Goal: Information Seeking & Learning: Find specific fact

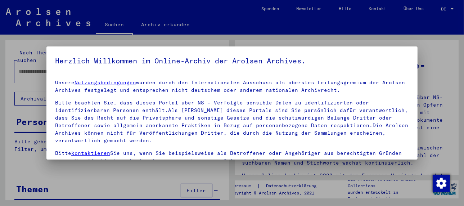
click at [34, 68] on div at bounding box center [232, 103] width 464 height 206
drag, startPoint x: 40, startPoint y: 57, endPoint x: 45, endPoint y: 57, distance: 5.1
click at [40, 56] on div at bounding box center [232, 103] width 464 height 206
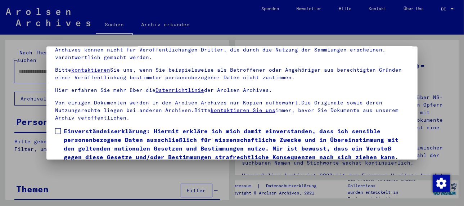
scroll to position [57, 0]
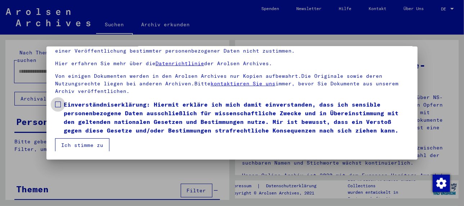
click at [59, 106] on span at bounding box center [58, 105] width 6 height 6
click at [83, 141] on button "Ich stimme zu" at bounding box center [82, 145] width 54 height 14
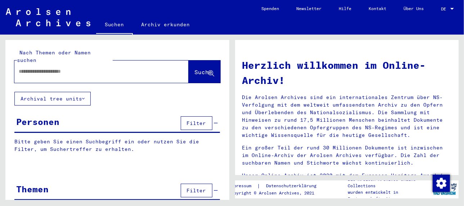
click at [38, 68] on input "text" at bounding box center [93, 72] width 148 height 8
type input "**********"
click at [195, 68] on span "Suche" at bounding box center [204, 71] width 18 height 7
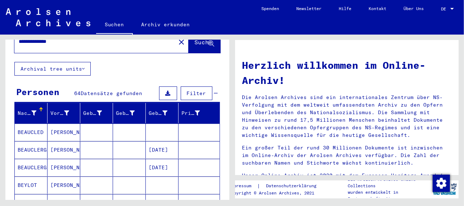
scroll to position [72, 0]
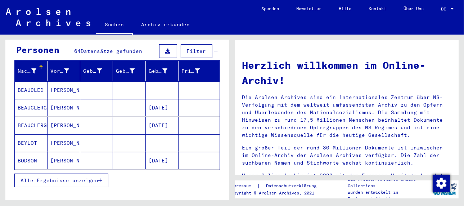
click at [57, 177] on span "Alle Ergebnisse anzeigen" at bounding box center [60, 180] width 78 height 6
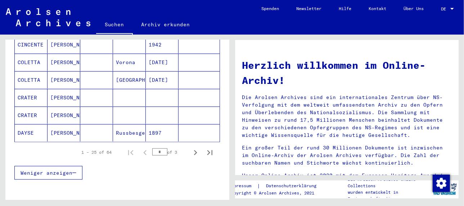
scroll to position [468, 0]
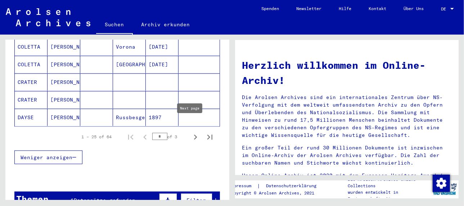
click at [194, 135] on icon "Next page" at bounding box center [195, 137] width 3 height 5
type input "*"
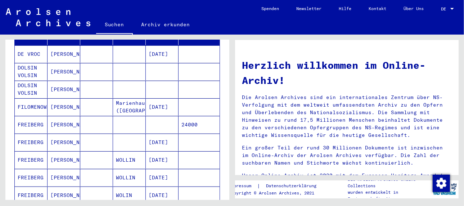
scroll to position [144, 0]
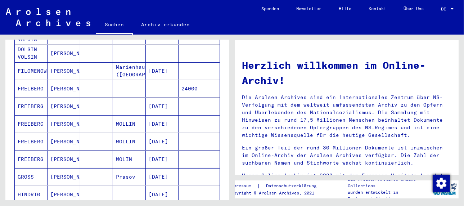
click at [64, 81] on mat-cell "[PERSON_NAME]" at bounding box center [64, 88] width 33 height 17
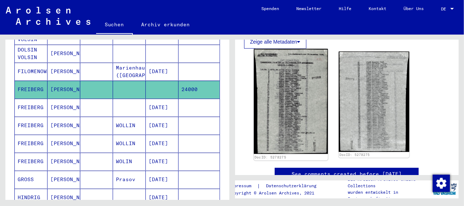
scroll to position [180, 0]
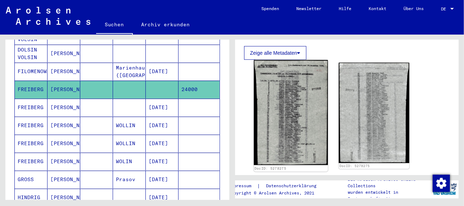
click at [286, 110] on img at bounding box center [291, 112] width 74 height 105
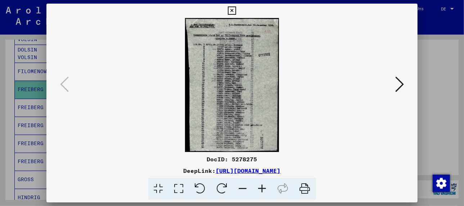
click at [286, 110] on img at bounding box center [232, 85] width 322 height 134
click at [263, 187] on icon at bounding box center [262, 189] width 19 height 22
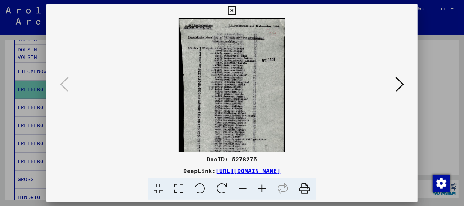
click at [263, 187] on icon at bounding box center [262, 189] width 19 height 22
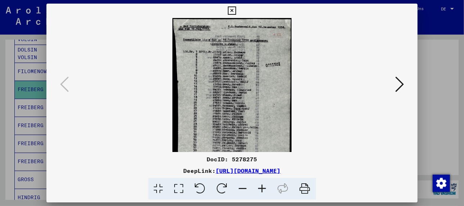
click at [263, 187] on icon at bounding box center [262, 189] width 19 height 22
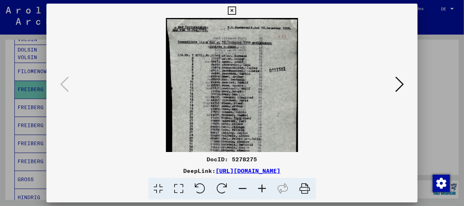
click at [263, 187] on icon at bounding box center [262, 189] width 19 height 22
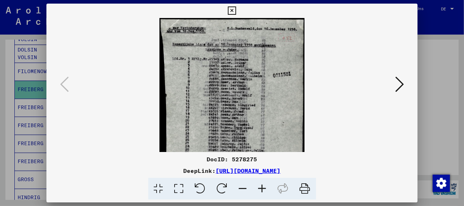
click at [263, 187] on icon at bounding box center [262, 189] width 19 height 22
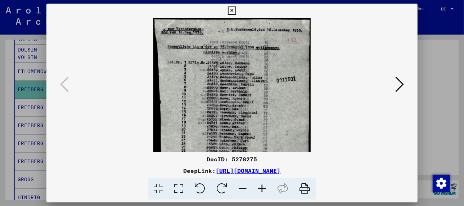
click at [263, 187] on icon at bounding box center [262, 189] width 19 height 22
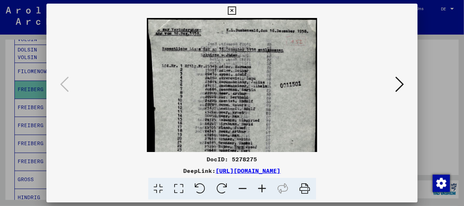
click at [263, 187] on icon at bounding box center [262, 189] width 19 height 22
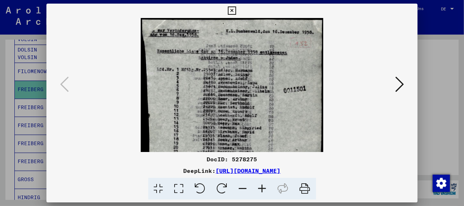
click at [263, 187] on icon at bounding box center [262, 189] width 19 height 22
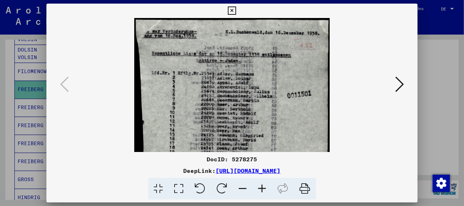
click at [263, 187] on icon at bounding box center [262, 189] width 19 height 22
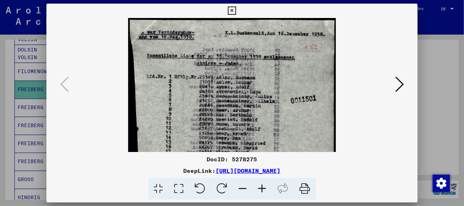
click at [263, 187] on icon at bounding box center [262, 189] width 19 height 22
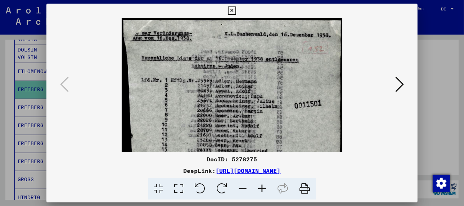
scroll to position [144, 0]
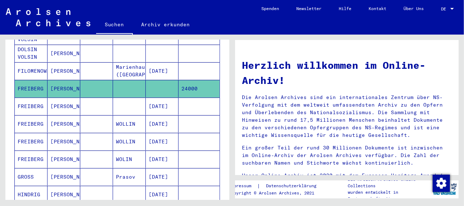
click at [154, 98] on mat-cell "[DATE]" at bounding box center [162, 106] width 33 height 17
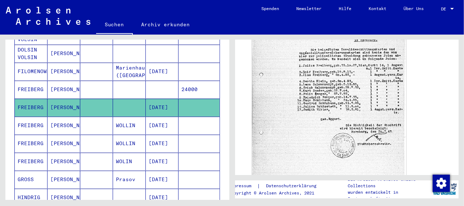
scroll to position [252, 0]
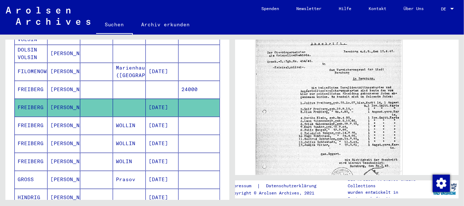
click at [120, 117] on mat-cell "WOLLIN" at bounding box center [129, 126] width 33 height 18
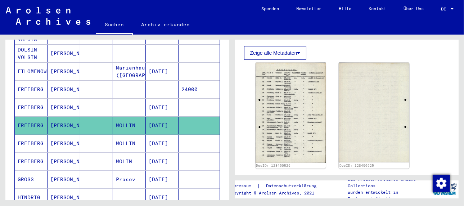
scroll to position [252, 0]
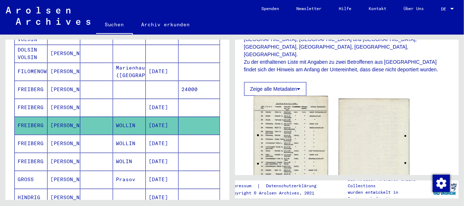
click at [278, 96] on img at bounding box center [291, 148] width 74 height 105
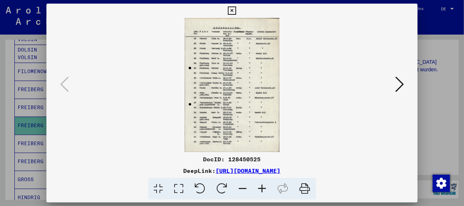
click at [278, 94] on img at bounding box center [232, 85] width 322 height 134
click at [262, 185] on icon at bounding box center [262, 189] width 19 height 22
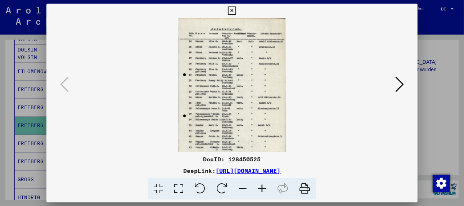
click at [262, 185] on icon at bounding box center [262, 189] width 19 height 22
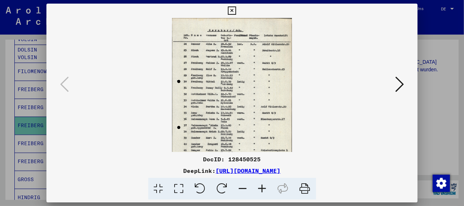
click at [262, 185] on icon at bounding box center [262, 189] width 19 height 22
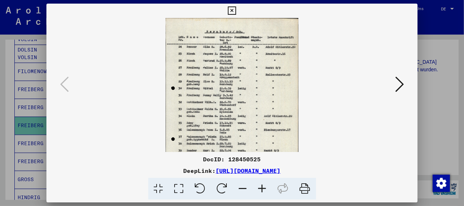
click at [262, 185] on icon at bounding box center [262, 189] width 19 height 22
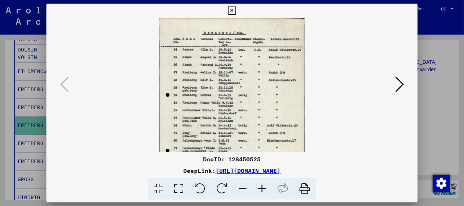
click at [262, 185] on icon at bounding box center [262, 189] width 19 height 22
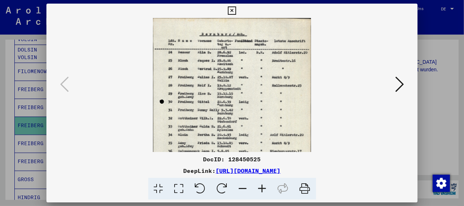
click at [262, 186] on icon at bounding box center [262, 189] width 19 height 22
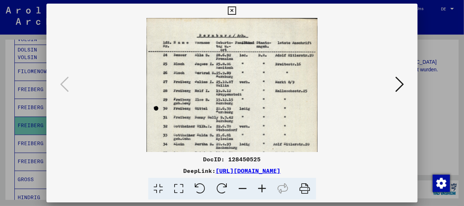
click at [262, 186] on icon at bounding box center [262, 189] width 19 height 22
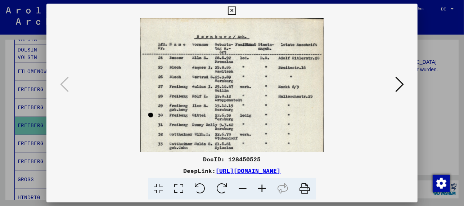
click at [262, 186] on icon at bounding box center [262, 189] width 19 height 22
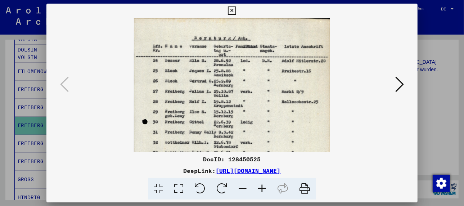
click at [262, 186] on icon at bounding box center [262, 189] width 19 height 22
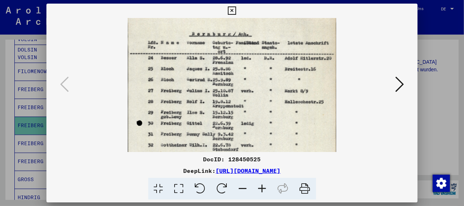
scroll to position [6, 0]
drag, startPoint x: 197, startPoint y: 100, endPoint x: 199, endPoint y: 92, distance: 7.8
click at [199, 92] on img at bounding box center [232, 160] width 209 height 296
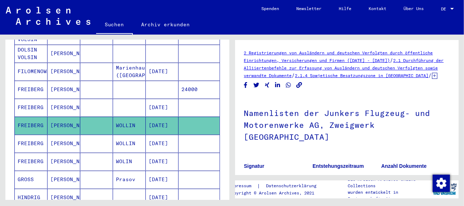
click at [155, 135] on mat-cell "[DATE]" at bounding box center [162, 144] width 33 height 18
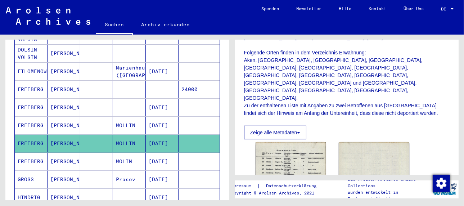
scroll to position [252, 0]
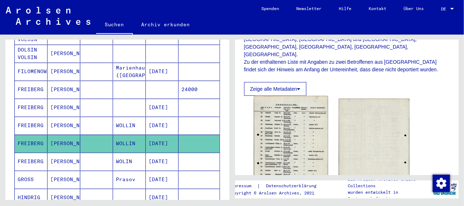
click at [288, 114] on img at bounding box center [291, 148] width 74 height 105
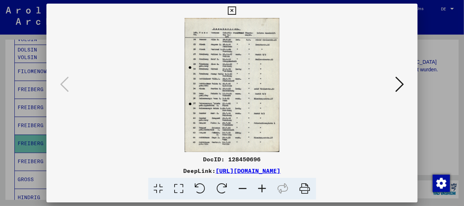
click at [288, 114] on img at bounding box center [232, 85] width 322 height 134
click at [263, 188] on icon at bounding box center [262, 189] width 19 height 22
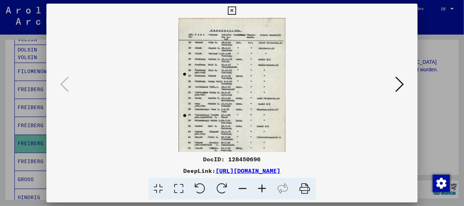
click at [263, 188] on icon at bounding box center [262, 189] width 19 height 22
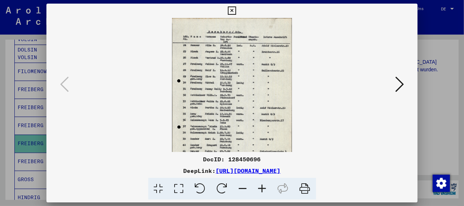
click at [263, 188] on icon at bounding box center [262, 189] width 19 height 22
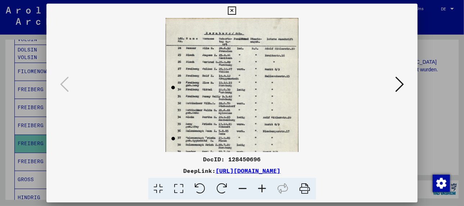
click at [263, 188] on icon at bounding box center [262, 189] width 19 height 22
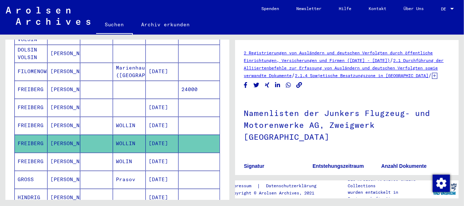
click at [163, 153] on mat-cell "[DATE]" at bounding box center [162, 162] width 33 height 18
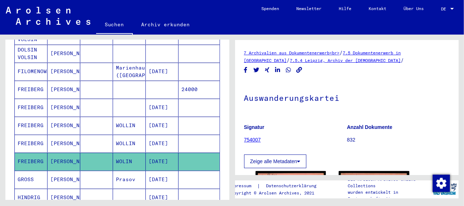
click at [163, 153] on mat-cell "[DATE]" at bounding box center [162, 162] width 33 height 18
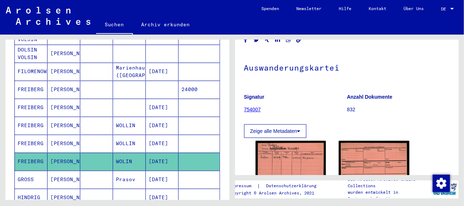
scroll to position [108, 0]
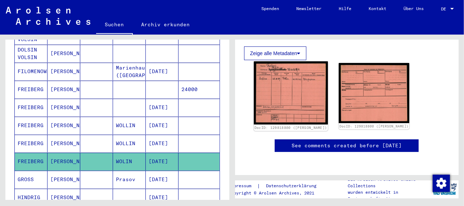
click at [288, 87] on img at bounding box center [291, 93] width 74 height 63
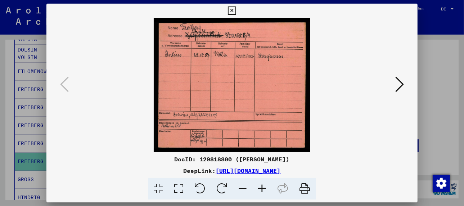
click at [288, 87] on img at bounding box center [232, 85] width 322 height 134
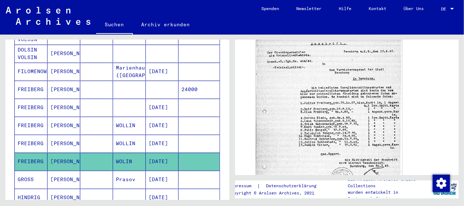
scroll to position [181, 0]
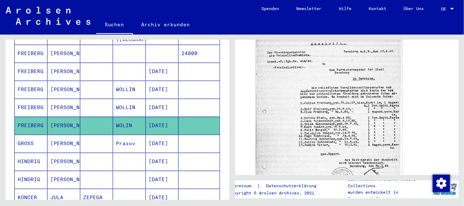
click at [126, 135] on mat-cell "Prasov" at bounding box center [129, 144] width 33 height 18
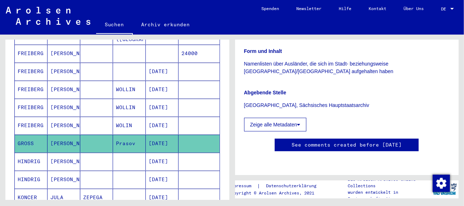
scroll to position [181, 0]
click at [57, 99] on mat-cell "[PERSON_NAME]" at bounding box center [64, 108] width 33 height 18
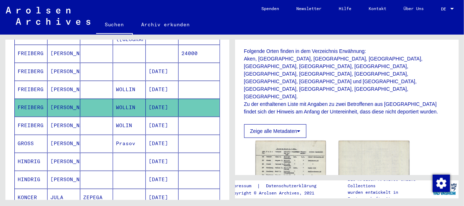
scroll to position [252, 0]
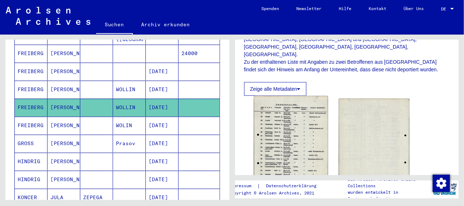
click at [277, 100] on img at bounding box center [291, 148] width 74 height 105
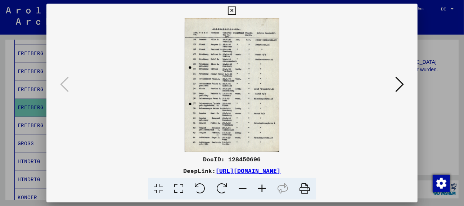
click at [400, 85] on icon at bounding box center [400, 84] width 9 height 17
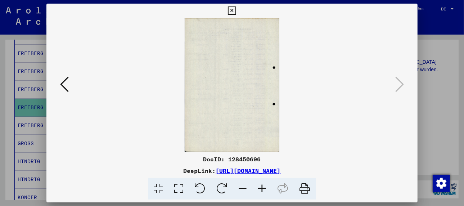
click at [67, 88] on icon at bounding box center [64, 84] width 9 height 17
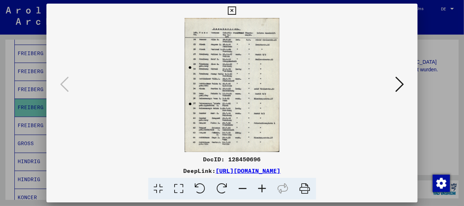
click at [214, 93] on img at bounding box center [232, 85] width 322 height 134
click at [262, 186] on icon at bounding box center [262, 189] width 19 height 22
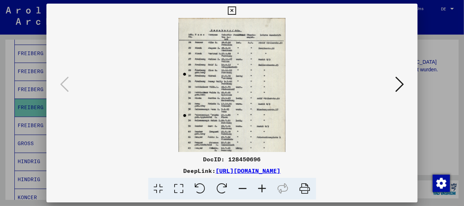
click at [262, 186] on icon at bounding box center [262, 189] width 19 height 22
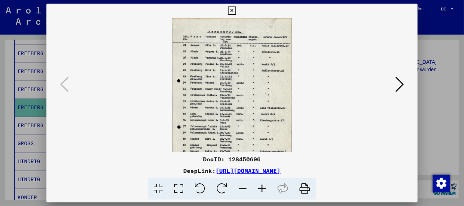
click at [262, 186] on icon at bounding box center [262, 189] width 19 height 22
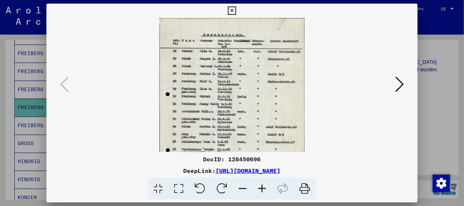
click at [262, 186] on icon at bounding box center [262, 189] width 19 height 22
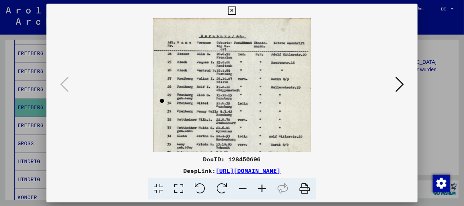
click at [262, 186] on icon at bounding box center [262, 189] width 19 height 22
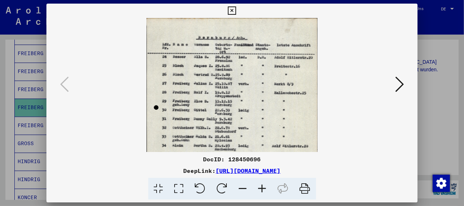
click at [262, 186] on icon at bounding box center [262, 189] width 19 height 22
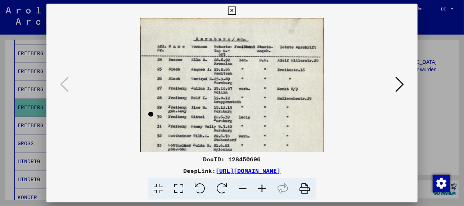
click at [262, 186] on icon at bounding box center [262, 189] width 19 height 22
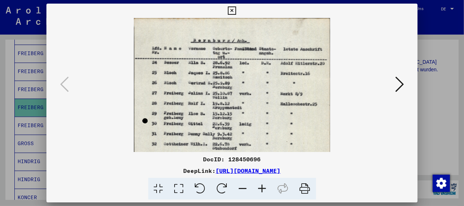
click at [262, 186] on icon at bounding box center [262, 189] width 19 height 22
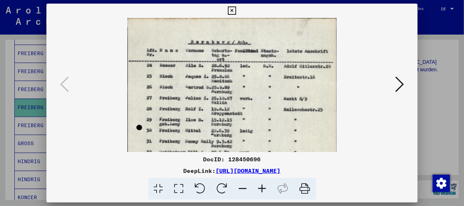
click at [262, 186] on icon at bounding box center [262, 189] width 19 height 22
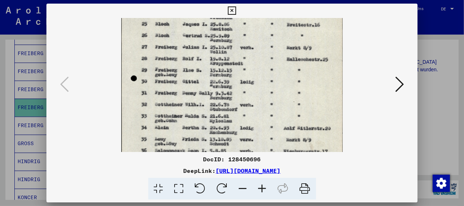
drag, startPoint x: 277, startPoint y: 130, endPoint x: 273, endPoint y: 74, distance: 57.1
click at [273, 74] on img at bounding box center [232, 119] width 222 height 314
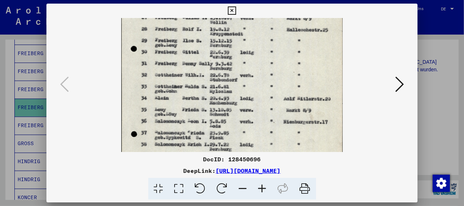
scroll to position [88, 0]
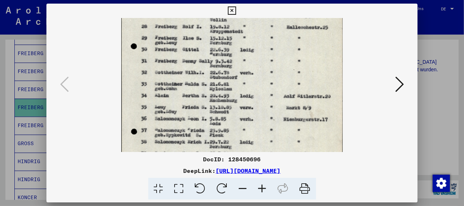
drag, startPoint x: 256, startPoint y: 120, endPoint x: 254, endPoint y: 86, distance: 33.5
click at [254, 86] on img at bounding box center [232, 87] width 222 height 314
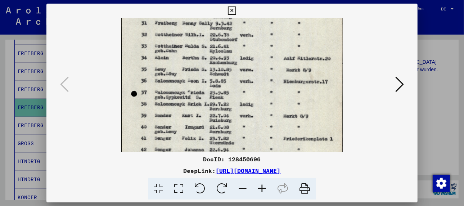
drag, startPoint x: 262, startPoint y: 124, endPoint x: 263, endPoint y: 83, distance: 41.1
click at [263, 83] on img at bounding box center [232, 49] width 222 height 314
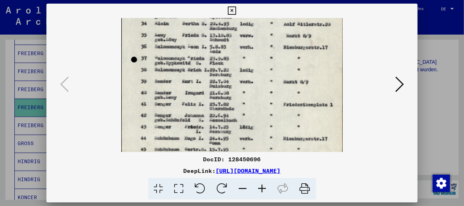
drag, startPoint x: 255, startPoint y: 122, endPoint x: 255, endPoint y: 85, distance: 36.8
click at [255, 85] on img at bounding box center [232, 15] width 222 height 314
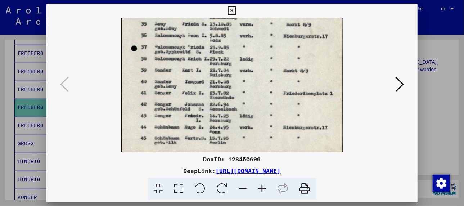
drag, startPoint x: 228, startPoint y: 121, endPoint x: 224, endPoint y: 103, distance: 18.5
click at [226, 108] on img at bounding box center [232, 4] width 222 height 314
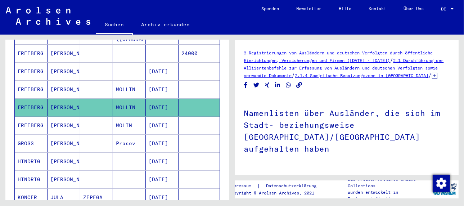
click at [117, 81] on mat-cell "WOLLIN" at bounding box center [129, 90] width 33 height 18
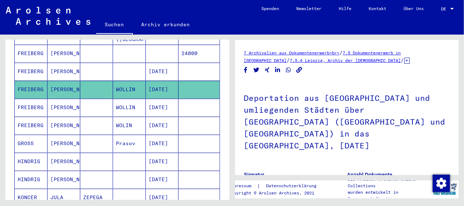
click at [165, 63] on mat-cell "[DATE]" at bounding box center [162, 72] width 33 height 18
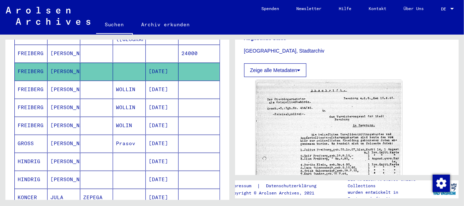
scroll to position [216, 0]
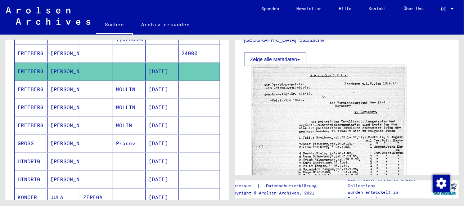
click at [286, 99] on img at bounding box center [329, 160] width 154 height 193
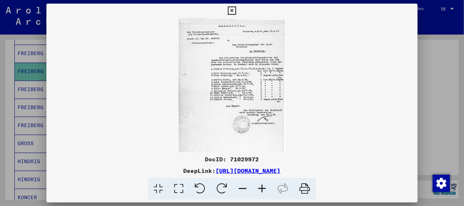
click at [262, 187] on icon at bounding box center [262, 189] width 19 height 22
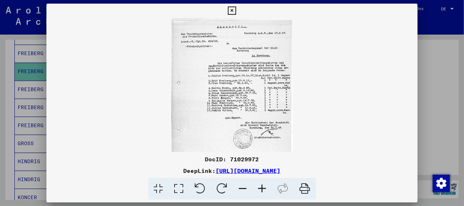
click at [262, 187] on icon at bounding box center [262, 189] width 19 height 22
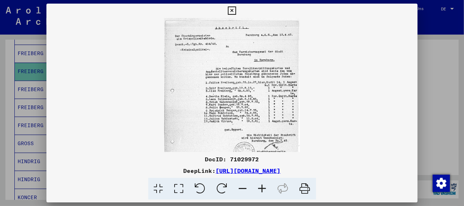
click at [262, 187] on icon at bounding box center [262, 189] width 19 height 22
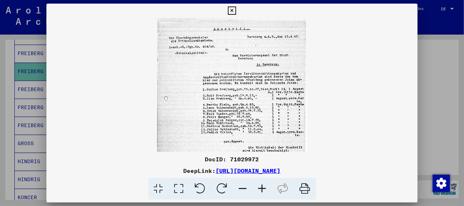
click at [262, 187] on icon at bounding box center [262, 189] width 19 height 22
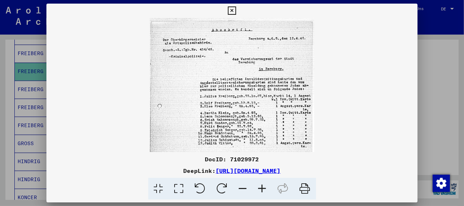
click at [262, 187] on icon at bounding box center [262, 189] width 19 height 22
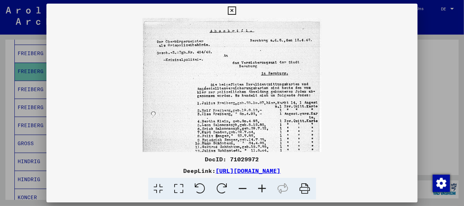
click at [262, 187] on icon at bounding box center [262, 189] width 19 height 22
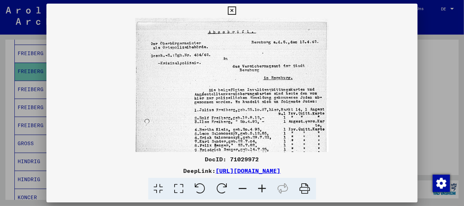
click at [262, 187] on icon at bounding box center [262, 189] width 19 height 22
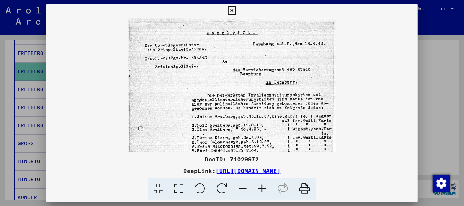
click at [262, 187] on icon at bounding box center [262, 189] width 19 height 22
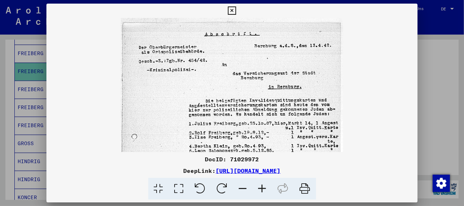
click at [262, 187] on icon at bounding box center [262, 189] width 19 height 22
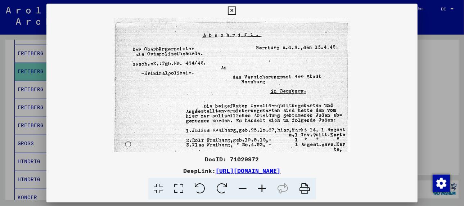
click at [262, 187] on icon at bounding box center [262, 189] width 19 height 22
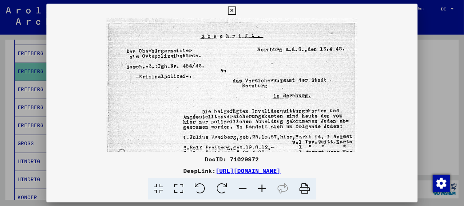
click at [262, 187] on icon at bounding box center [262, 189] width 19 height 22
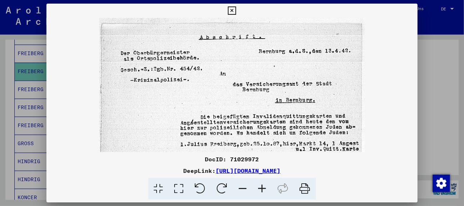
click at [262, 187] on icon at bounding box center [262, 189] width 19 height 22
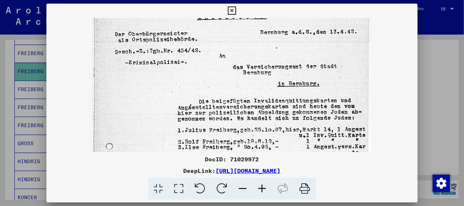
scroll to position [43, 0]
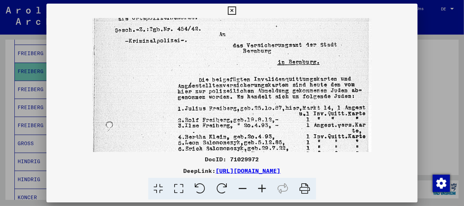
drag, startPoint x: 216, startPoint y: 110, endPoint x: 183, endPoint y: 68, distance: 53.4
click at [183, 68] on img at bounding box center [233, 150] width 280 height 350
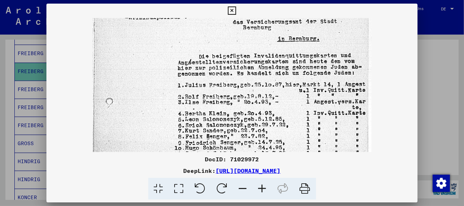
scroll to position [66, 0]
drag, startPoint x: 162, startPoint y: 123, endPoint x: 156, endPoint y: 96, distance: 27.1
click at [156, 96] on img at bounding box center [233, 127] width 280 height 350
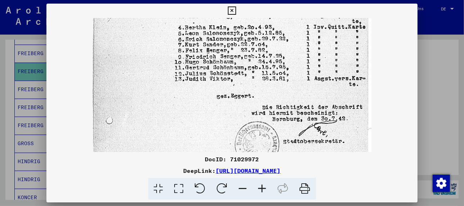
drag, startPoint x: 157, startPoint y: 121, endPoint x: 139, endPoint y: 30, distance: 92.8
click at [139, 30] on img at bounding box center [233, 41] width 280 height 350
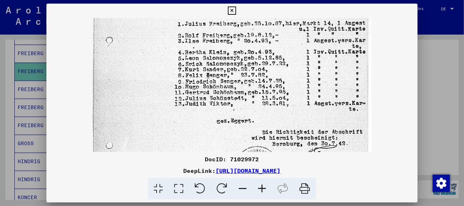
drag, startPoint x: 168, startPoint y: 101, endPoint x: 183, endPoint y: 134, distance: 36.0
click at [183, 134] on img at bounding box center [233, 66] width 280 height 350
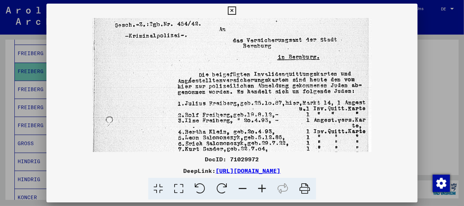
drag, startPoint x: 153, startPoint y: 59, endPoint x: 151, endPoint y: 135, distance: 75.7
click at [151, 135] on img at bounding box center [233, 145] width 280 height 350
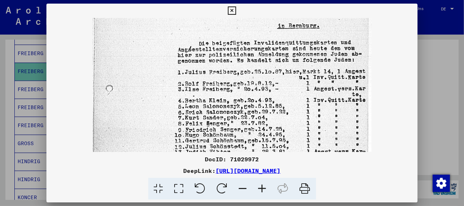
scroll to position [79, 0]
drag, startPoint x: 157, startPoint y: 117, endPoint x: 153, endPoint y: 82, distance: 35.2
click at [153, 82] on img at bounding box center [233, 114] width 280 height 350
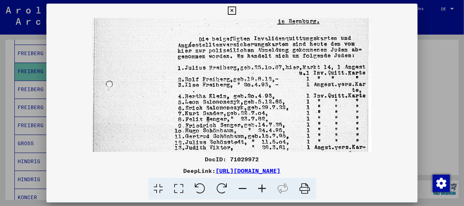
scroll to position [84, 0]
drag, startPoint x: 153, startPoint y: 119, endPoint x: 151, endPoint y: 113, distance: 6.6
click at [151, 113] on img at bounding box center [233, 109] width 280 height 350
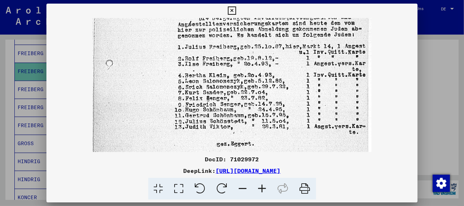
scroll to position [104, 0]
drag, startPoint x: 290, startPoint y: 117, endPoint x: 286, endPoint y: 95, distance: 22.4
click at [286, 95] on img at bounding box center [233, 89] width 280 height 350
